Goal: Task Accomplishment & Management: Manage account settings

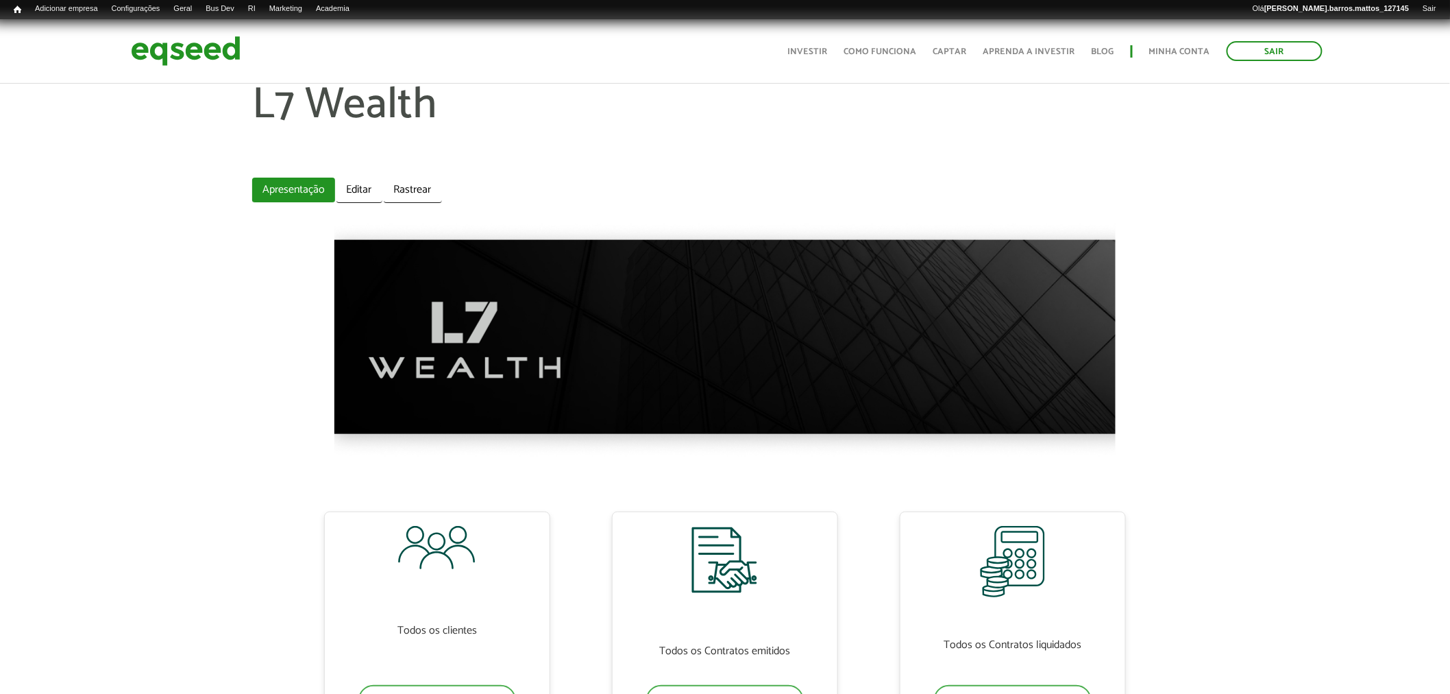
scroll to position [171, 0]
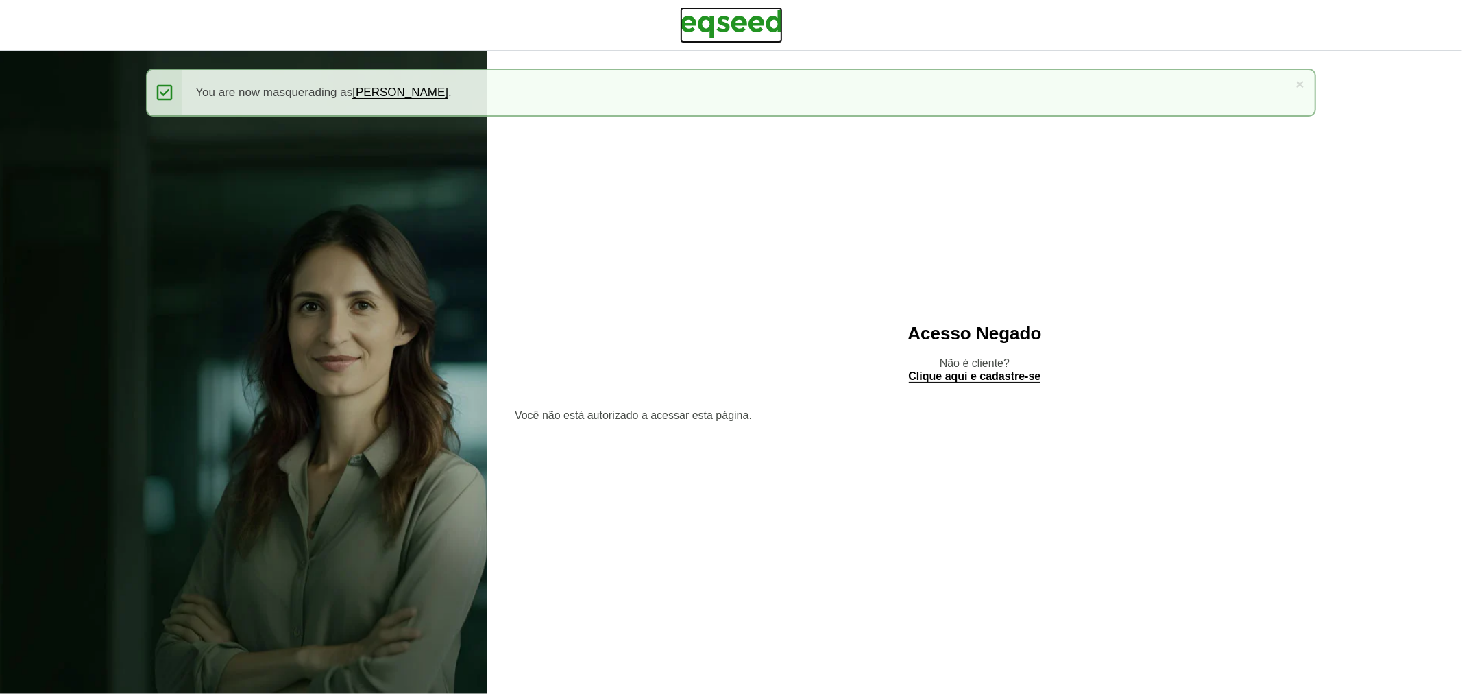
click at [713, 10] on img at bounding box center [731, 24] width 103 height 34
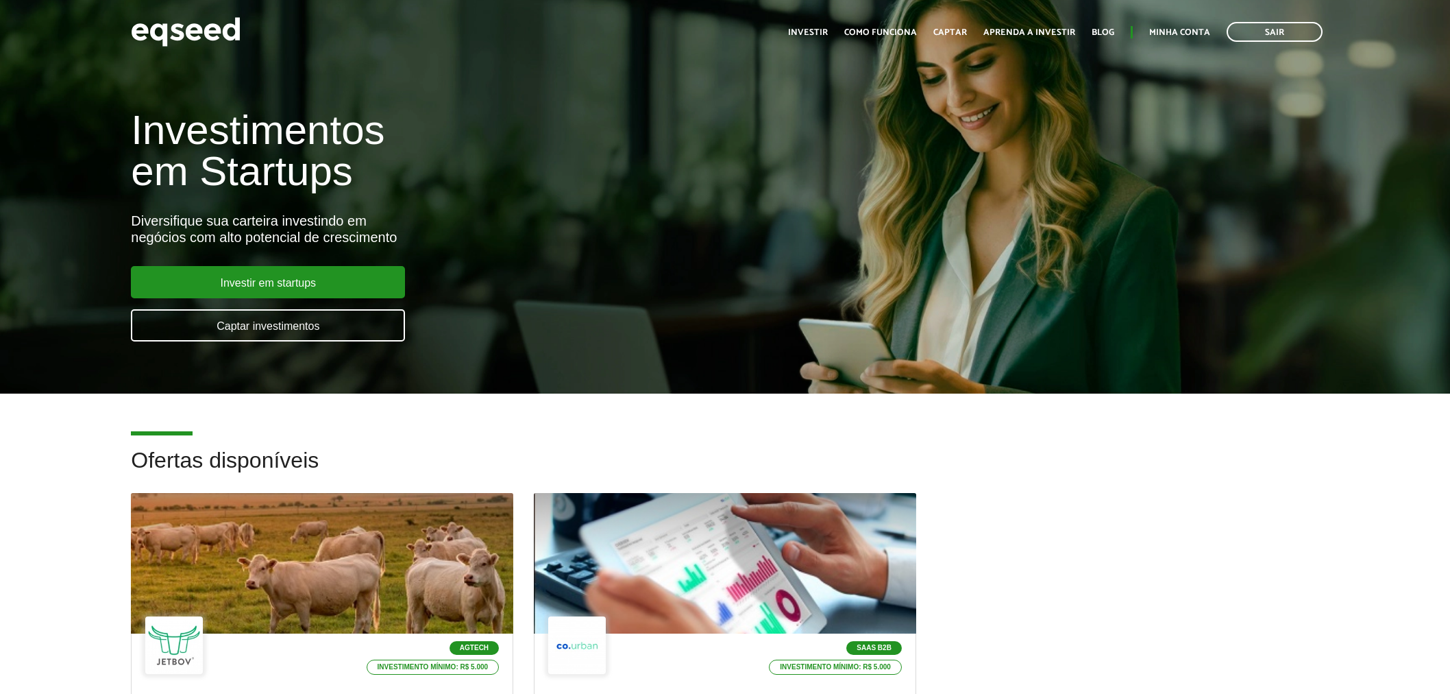
click at [1169, 12] on header "Sair Toggle navigation Toggle navigation Início Investir Como funciona Captar A…" at bounding box center [725, 32] width 1450 height 64
click at [1178, 31] on link "Minha conta" at bounding box center [1180, 32] width 61 height 9
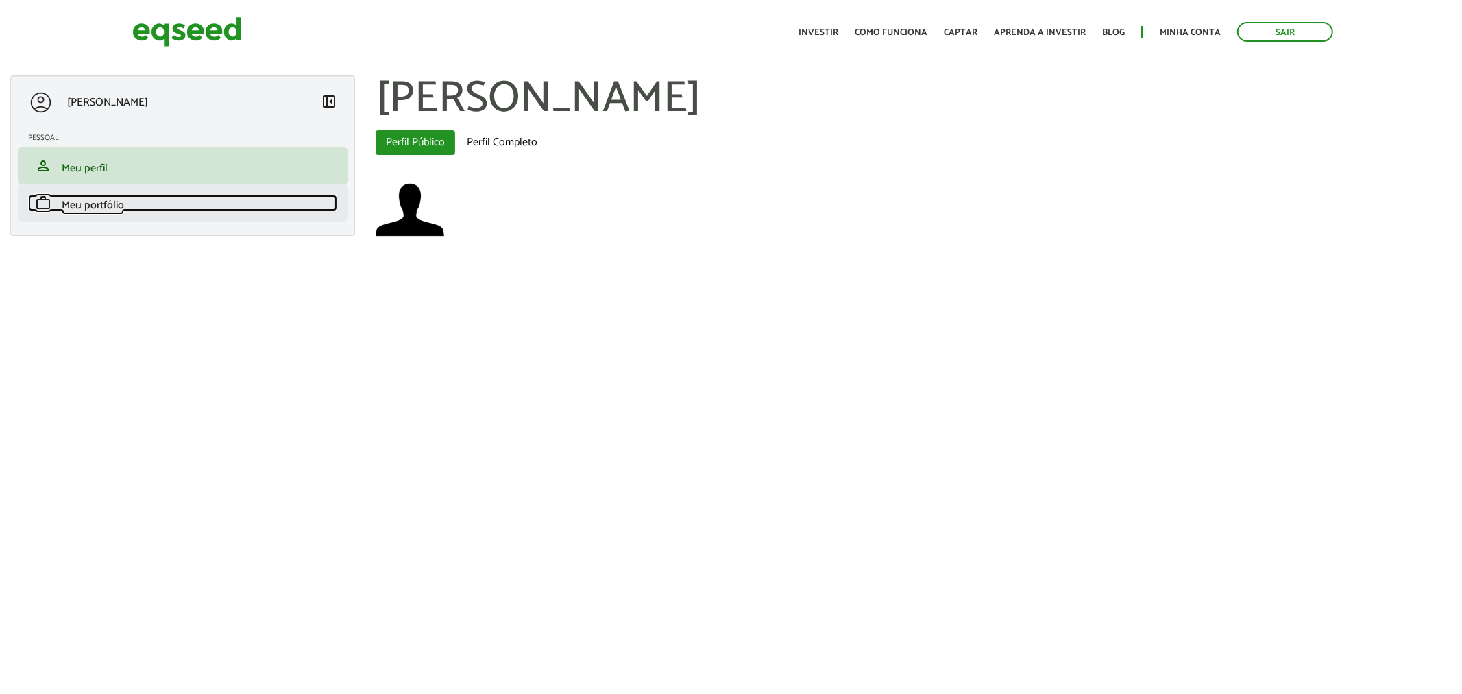
click at [133, 202] on link "work Meu portfólio" at bounding box center [182, 203] width 309 height 16
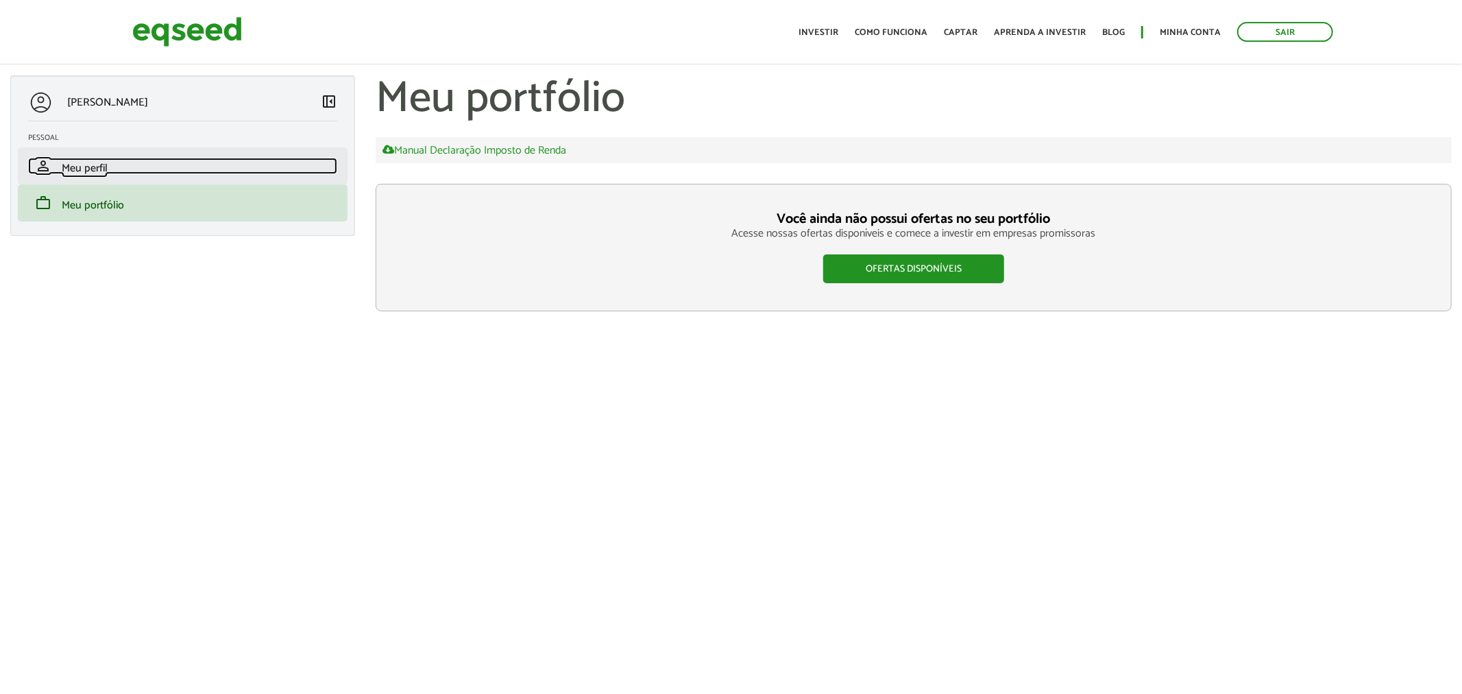
click at [162, 169] on link "person Meu perfil" at bounding box center [182, 166] width 309 height 16
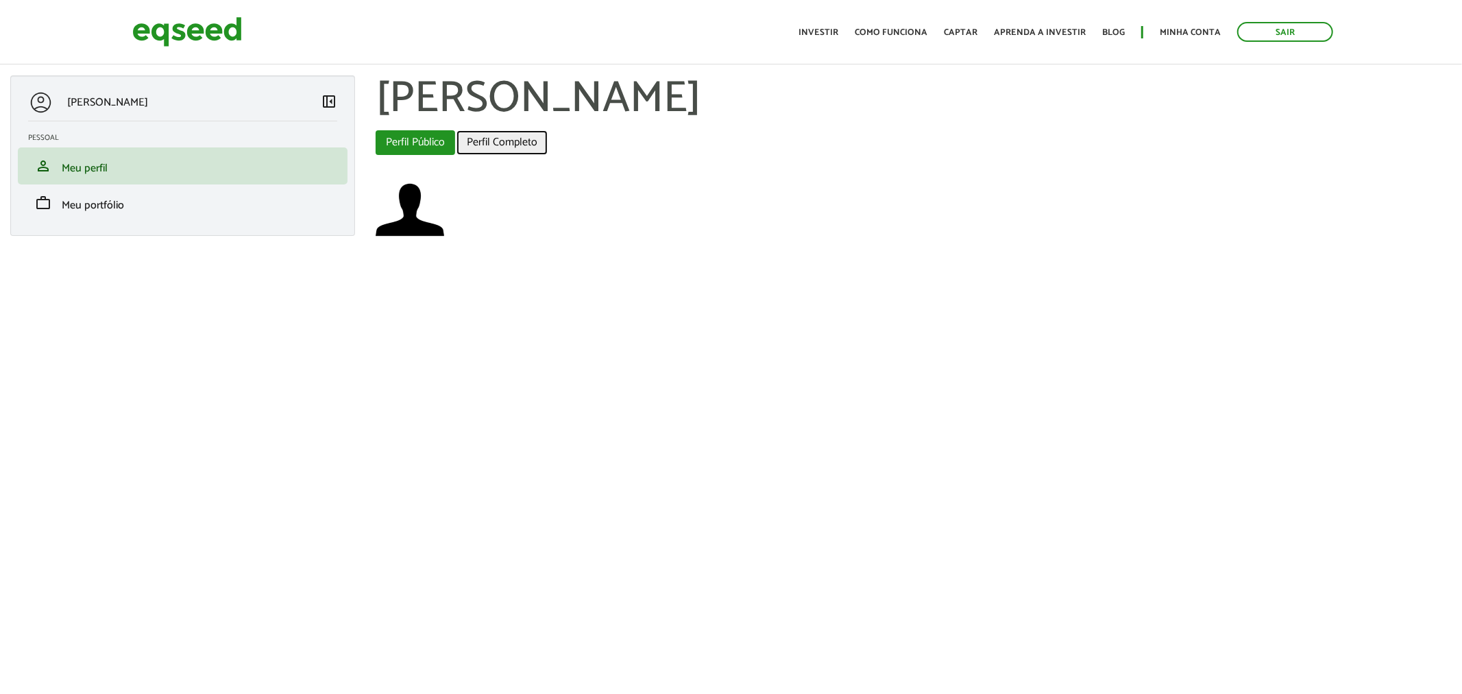
click at [518, 147] on link "Perfil Completo" at bounding box center [502, 142] width 91 height 25
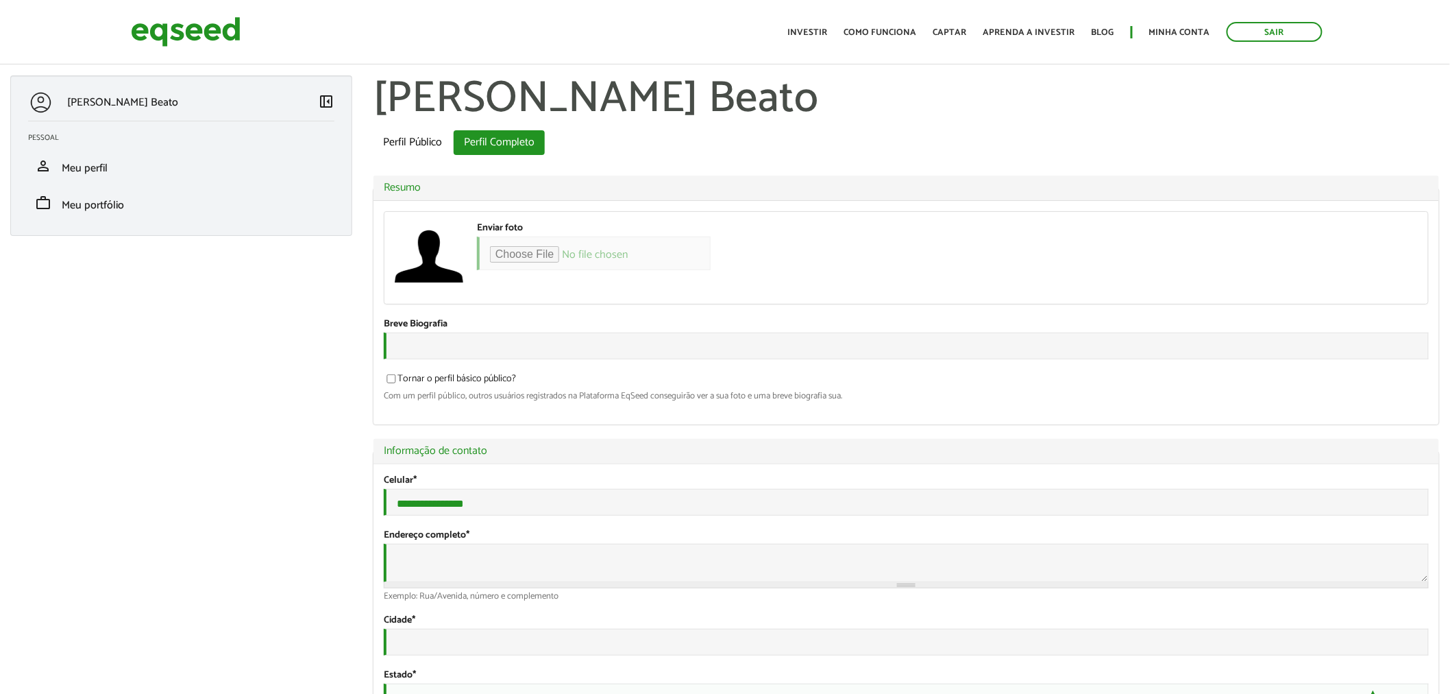
type input "**********"
click at [1299, 30] on link "Sair" at bounding box center [1275, 32] width 96 height 20
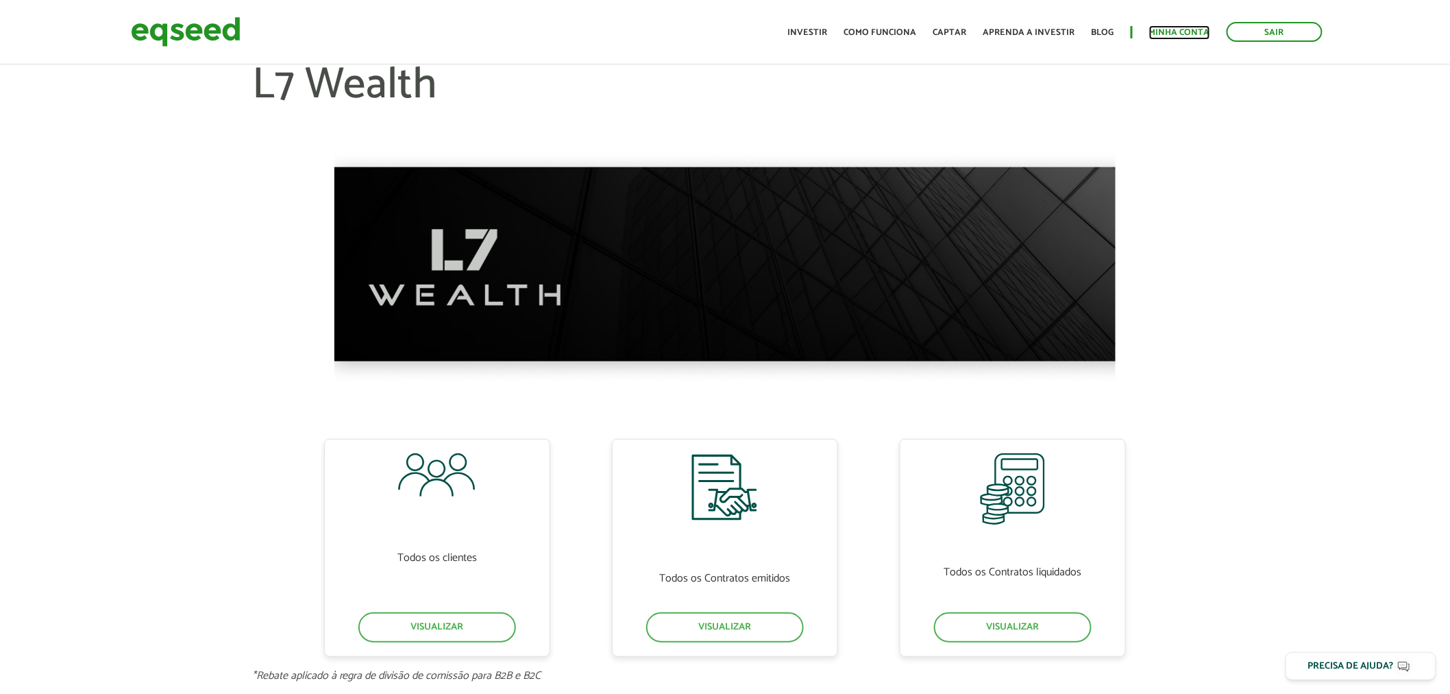
click at [1174, 28] on link "Minha conta" at bounding box center [1180, 32] width 61 height 9
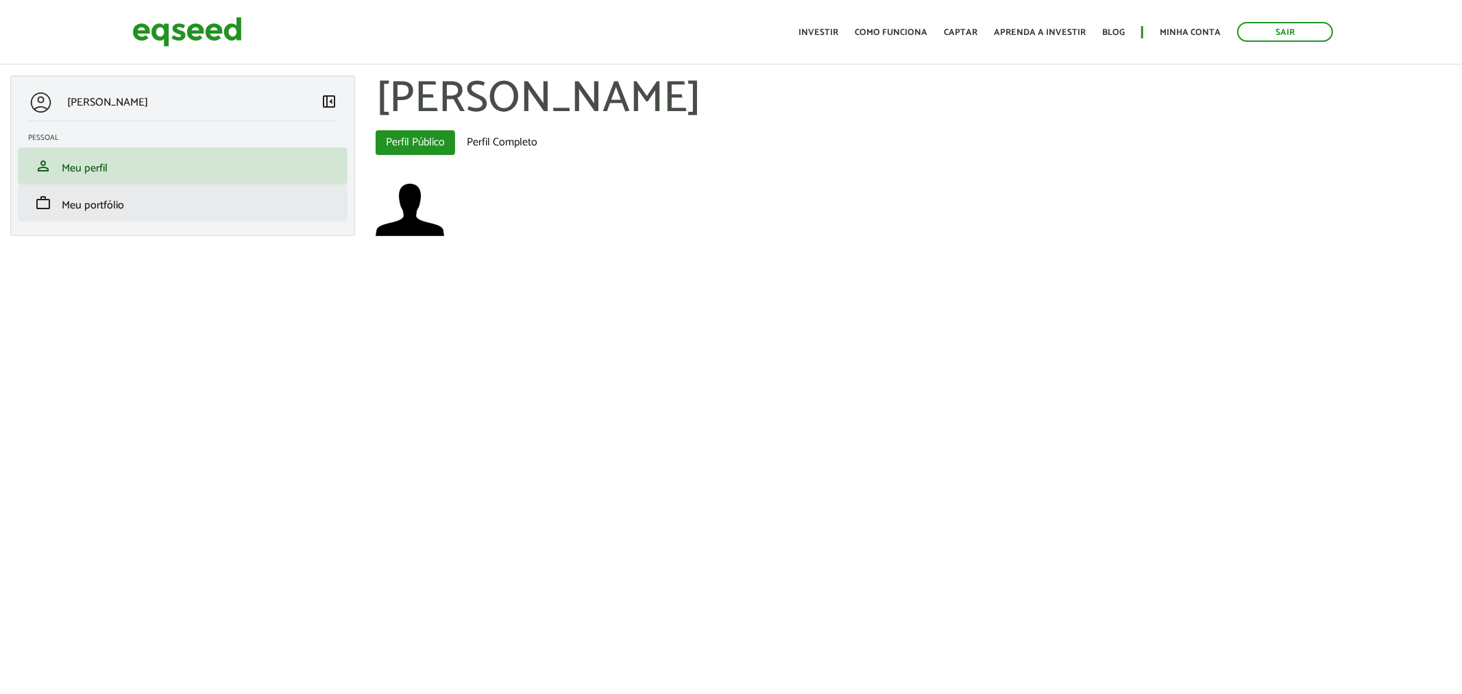
click at [304, 218] on li "work Meu portfólio" at bounding box center [183, 202] width 330 height 37
click at [313, 206] on link "work Meu portfólio" at bounding box center [182, 203] width 309 height 16
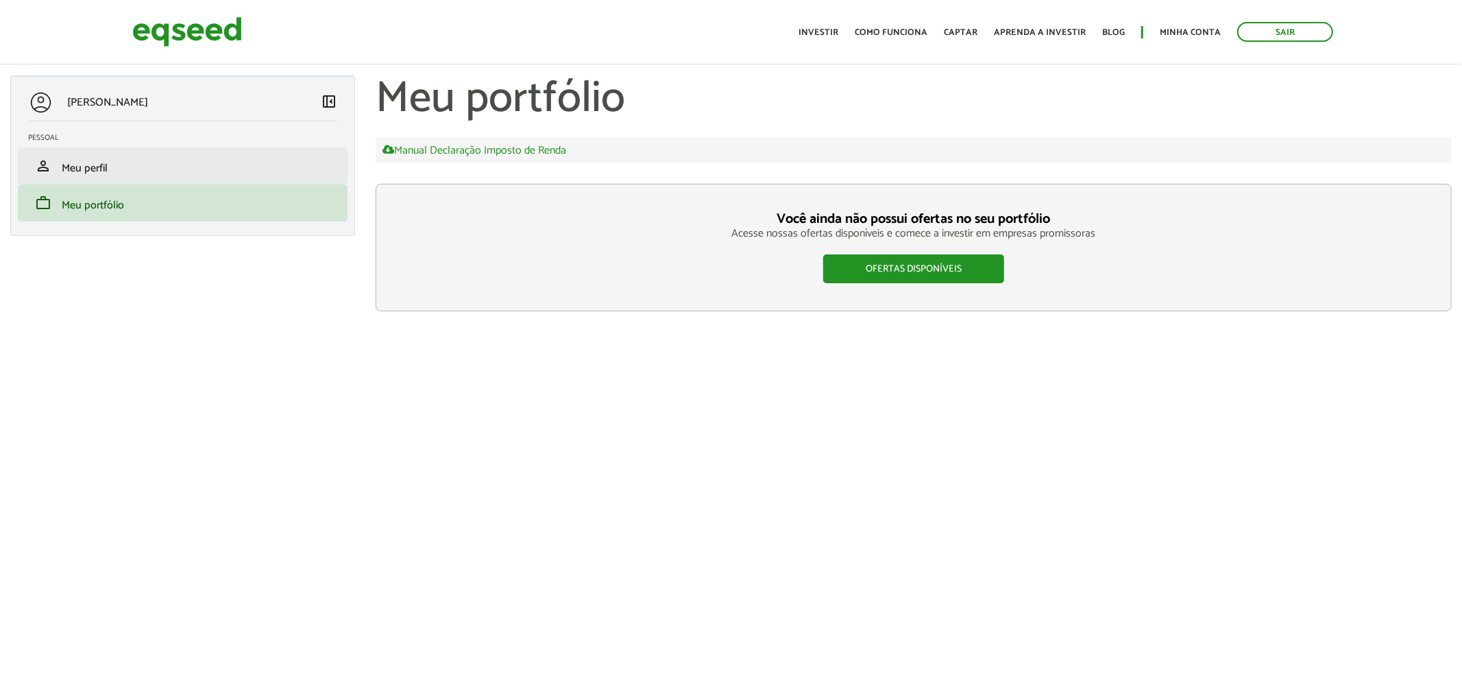
click at [295, 178] on li "person Meu perfil" at bounding box center [183, 165] width 330 height 37
click at [286, 180] on li "person Meu perfil" at bounding box center [183, 165] width 330 height 37
click at [247, 175] on li "person Meu perfil" at bounding box center [183, 165] width 330 height 37
click at [93, 175] on span "Meu perfil" at bounding box center [85, 168] width 46 height 19
click at [1261, 25] on link "Sair" at bounding box center [1285, 32] width 96 height 20
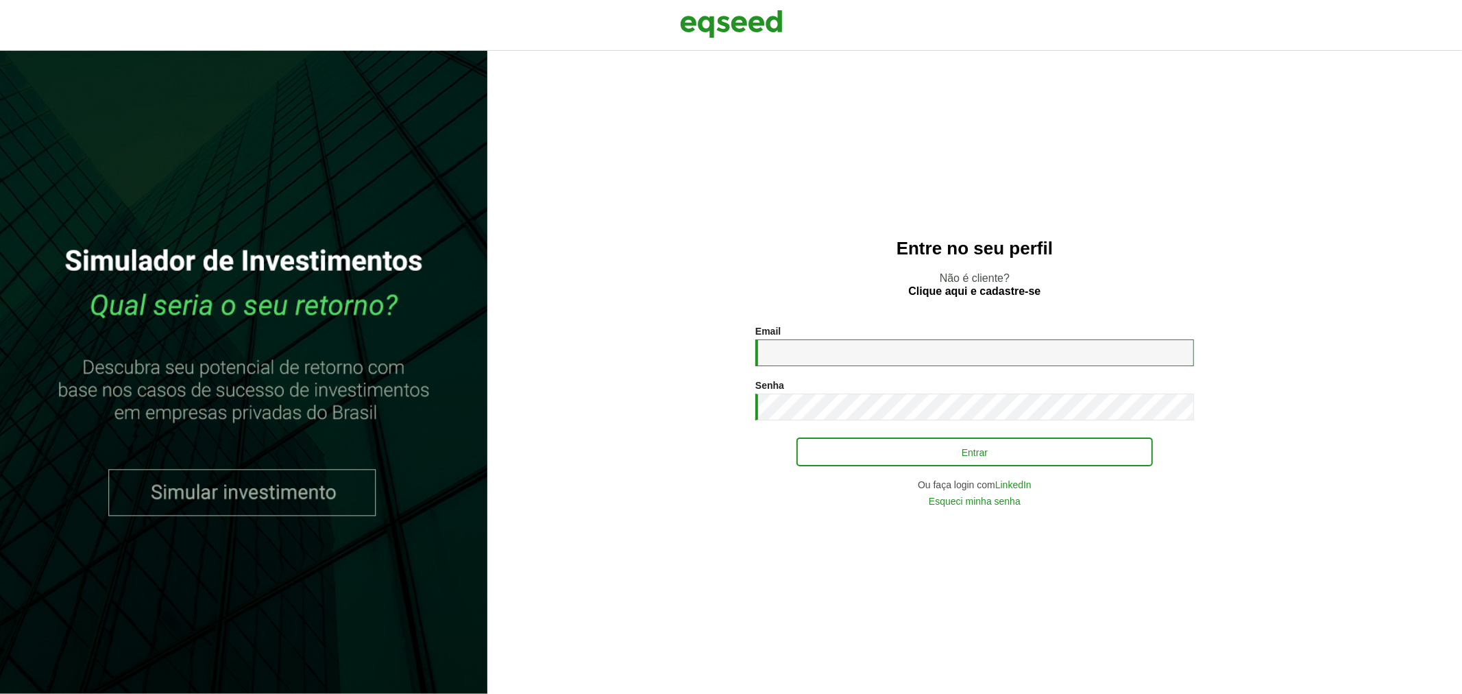
type input "**********"
click at [840, 451] on button "Entrar" at bounding box center [975, 452] width 356 height 26
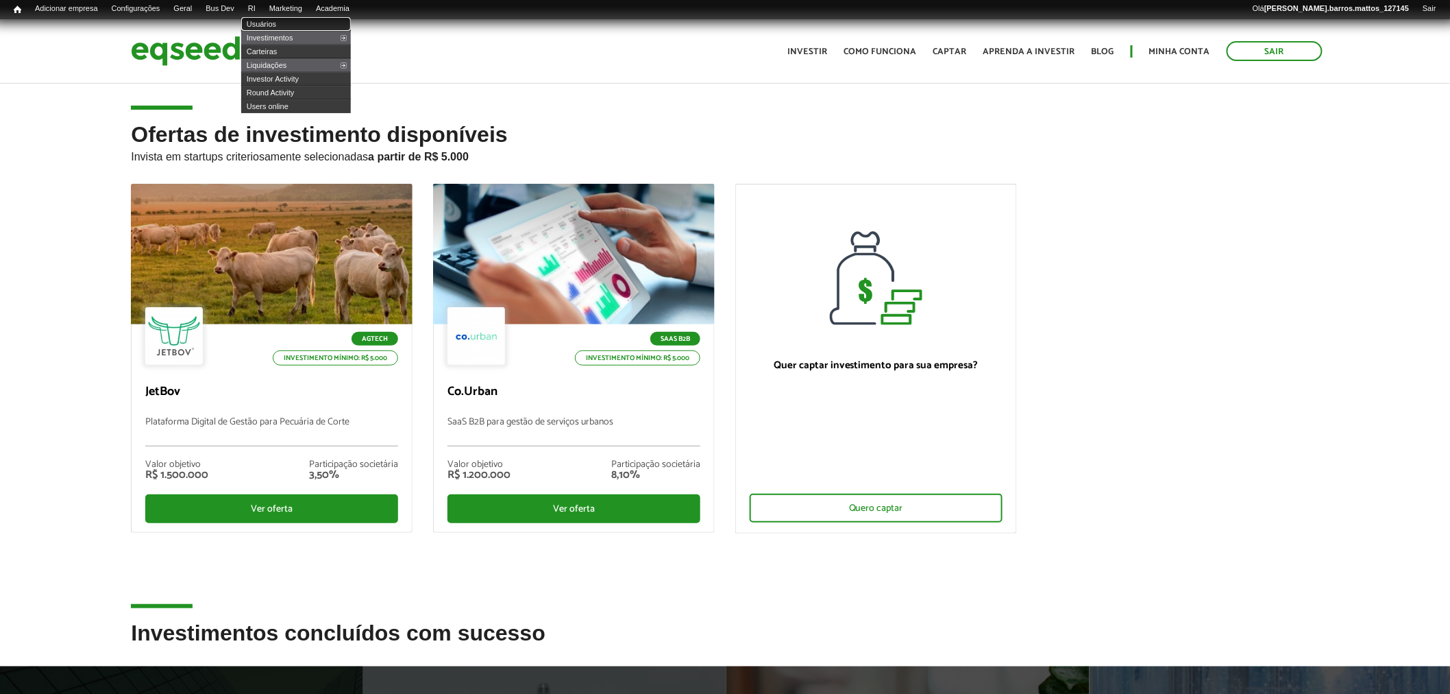
click at [269, 21] on link "Usuários" at bounding box center [296, 24] width 110 height 14
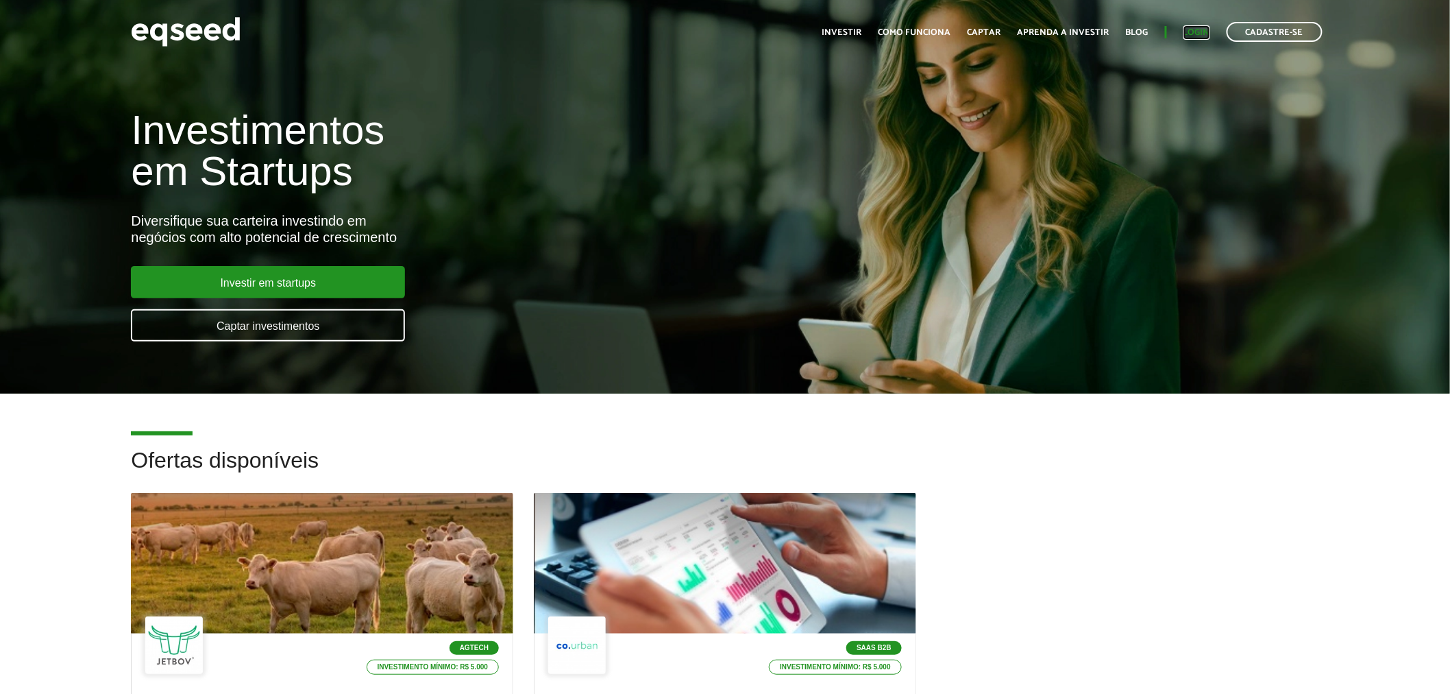
click at [1195, 32] on link "Login" at bounding box center [1197, 32] width 27 height 9
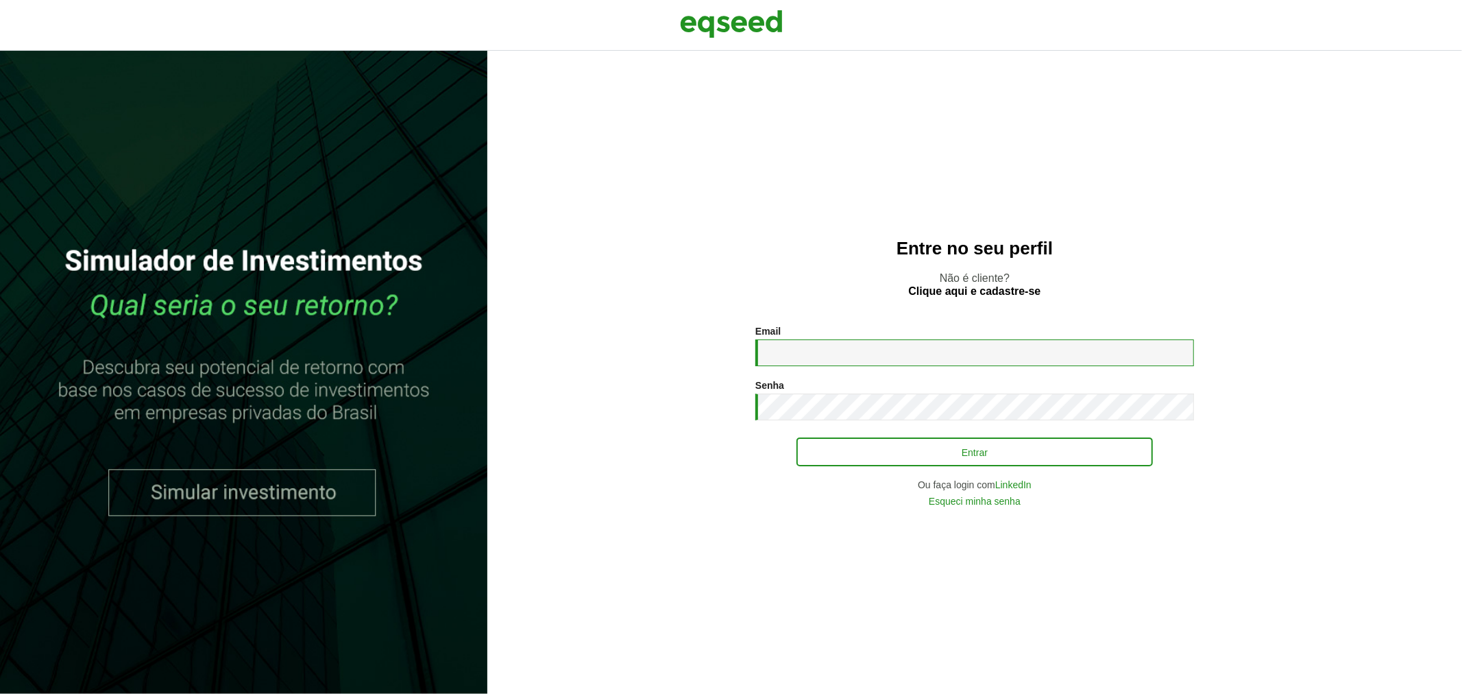
type input "**********"
click at [842, 454] on button "Entrar" at bounding box center [975, 452] width 356 height 26
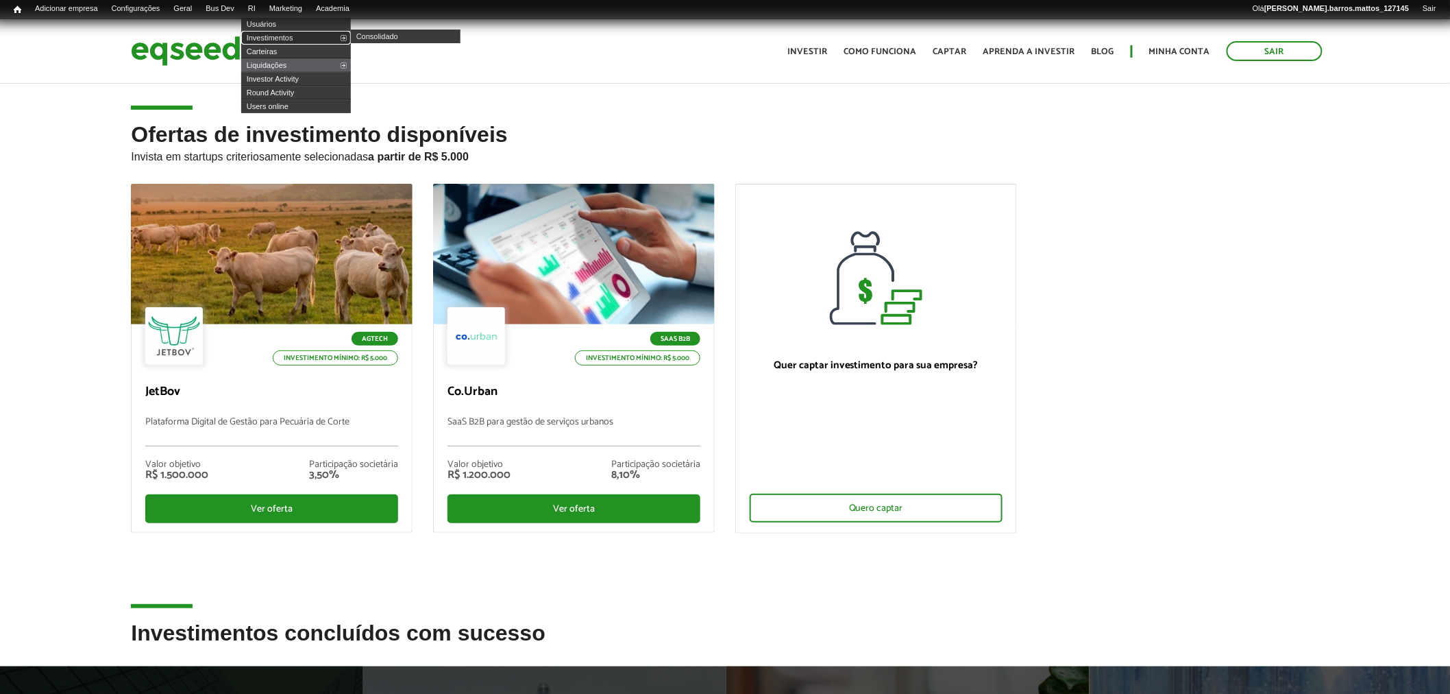
click at [272, 39] on link "Investimentos" at bounding box center [296, 38] width 110 height 14
